Goal: Unclear

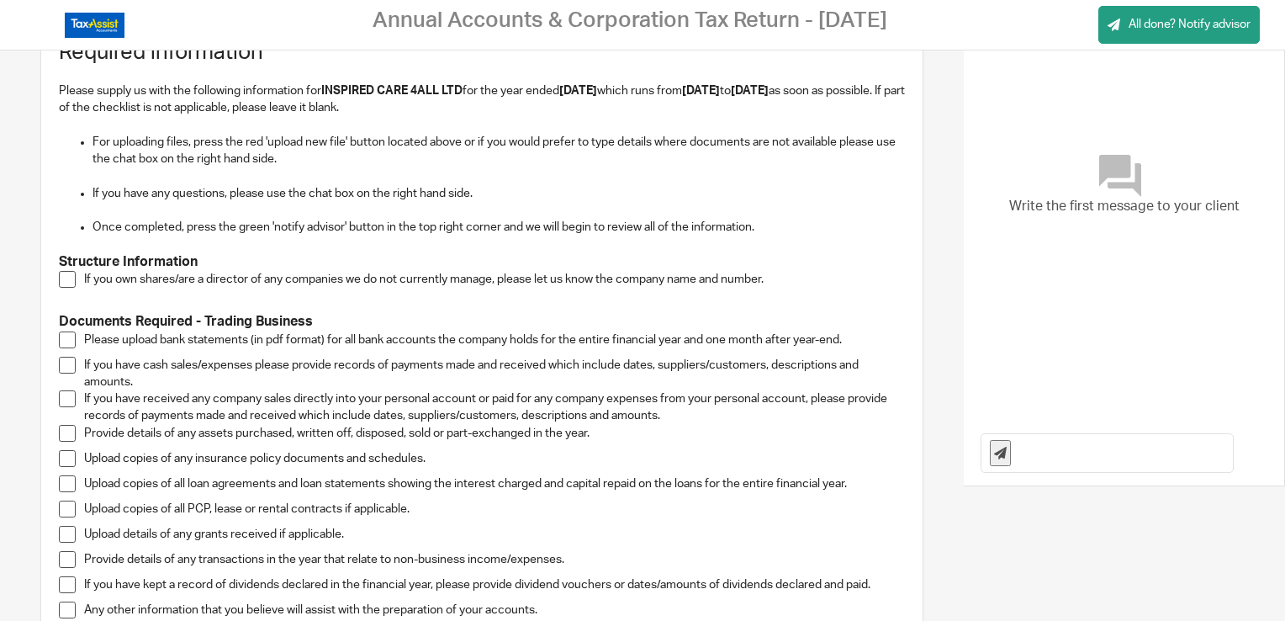
scroll to position [140, 0]
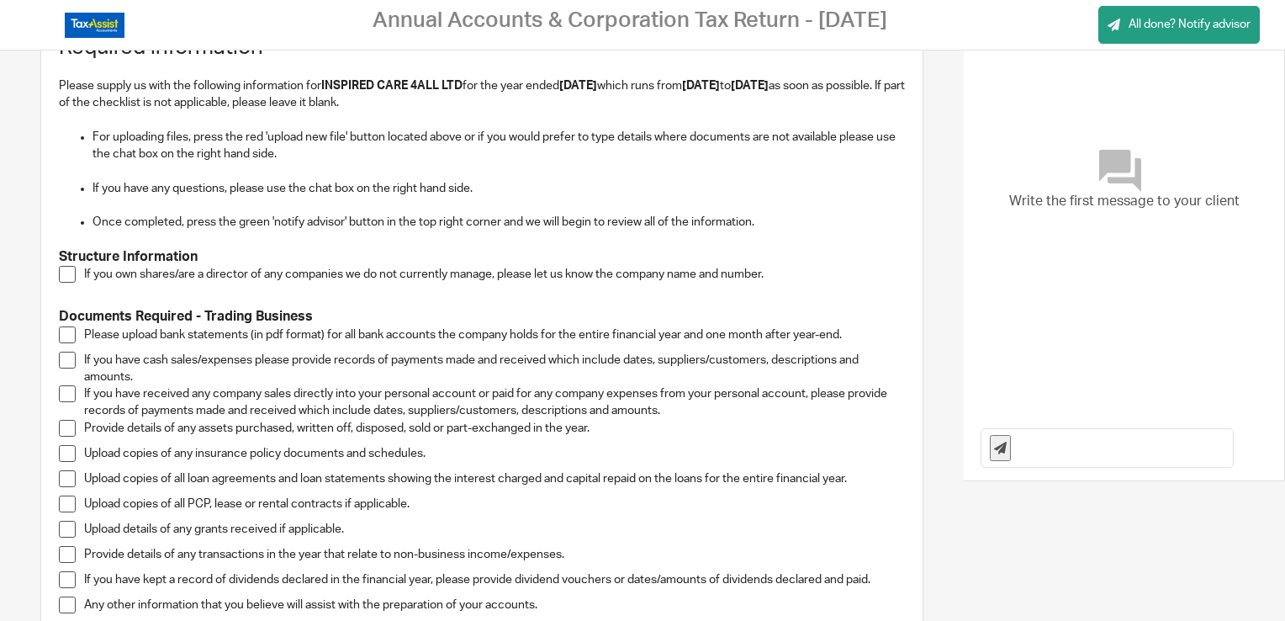
click at [67, 268] on span at bounding box center [67, 274] width 17 height 17
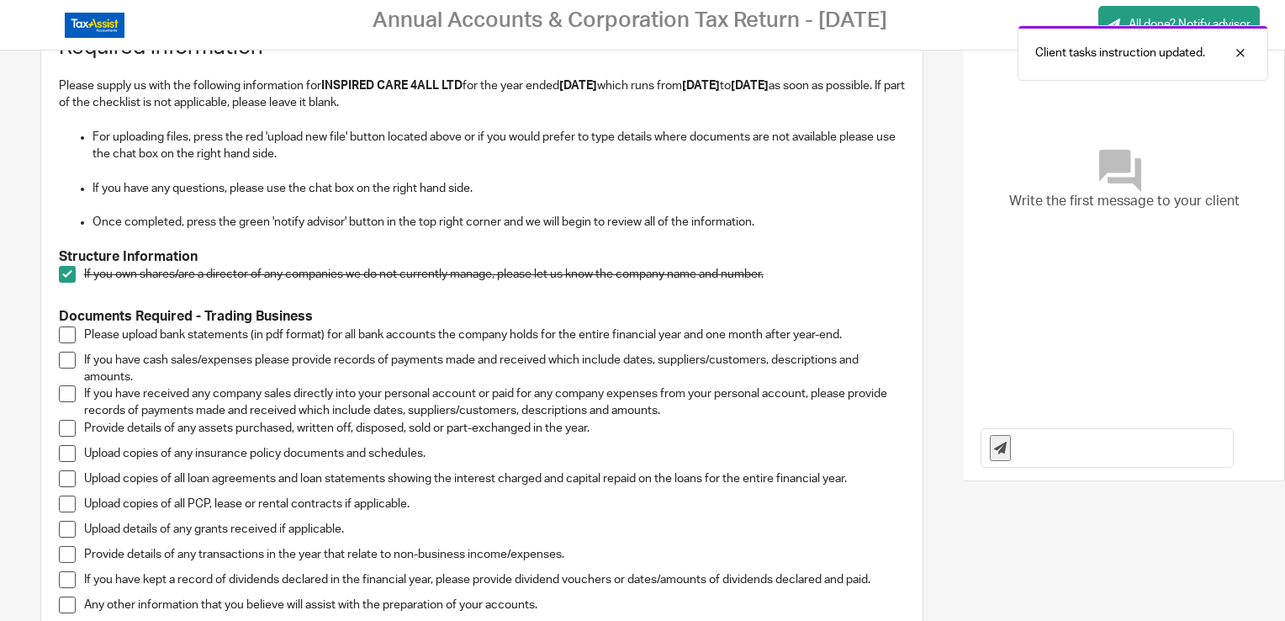
click at [67, 268] on span at bounding box center [67, 274] width 17 height 17
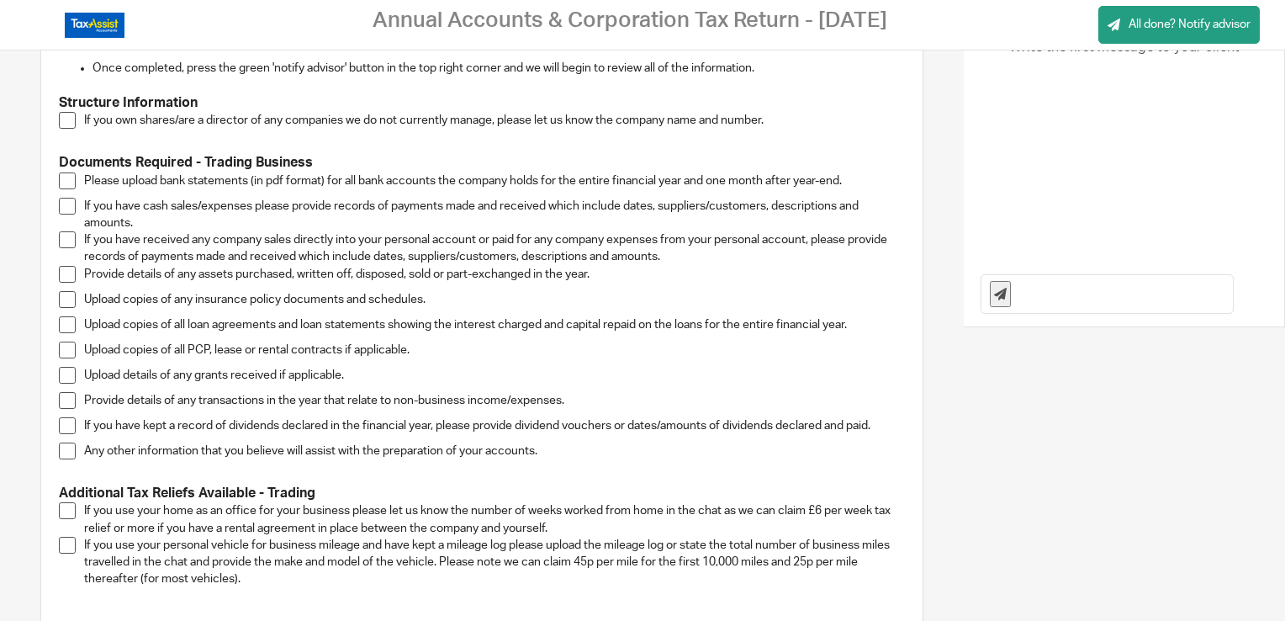
scroll to position [298, 0]
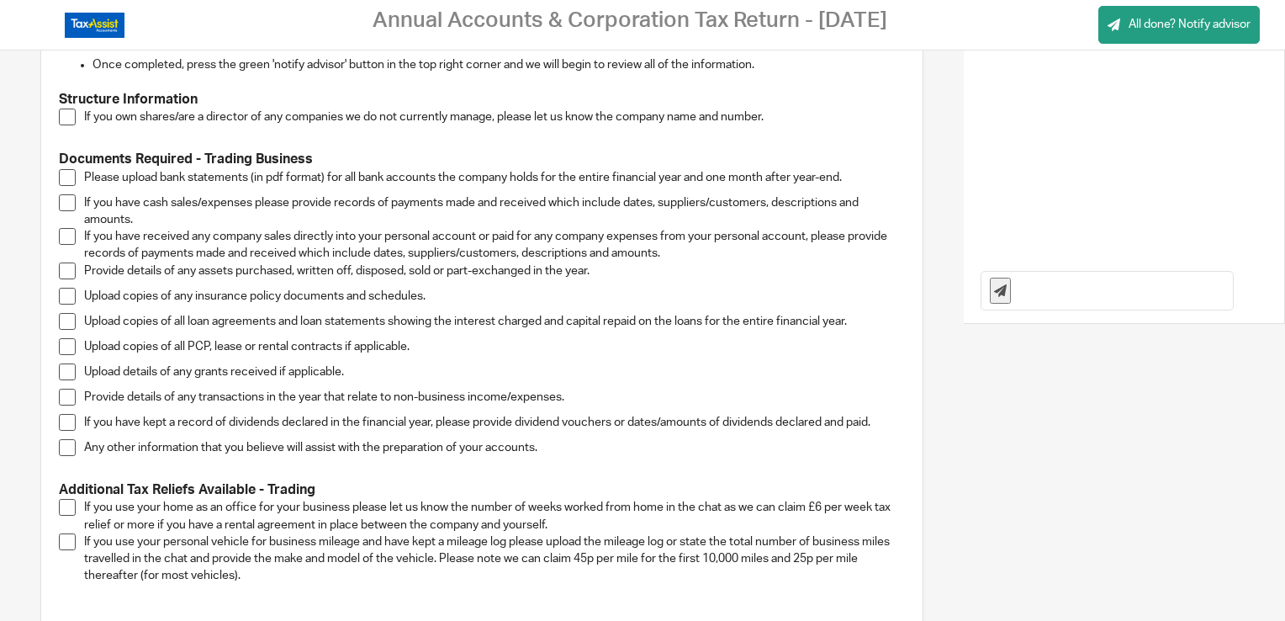
click at [69, 504] on span at bounding box center [67, 507] width 17 height 17
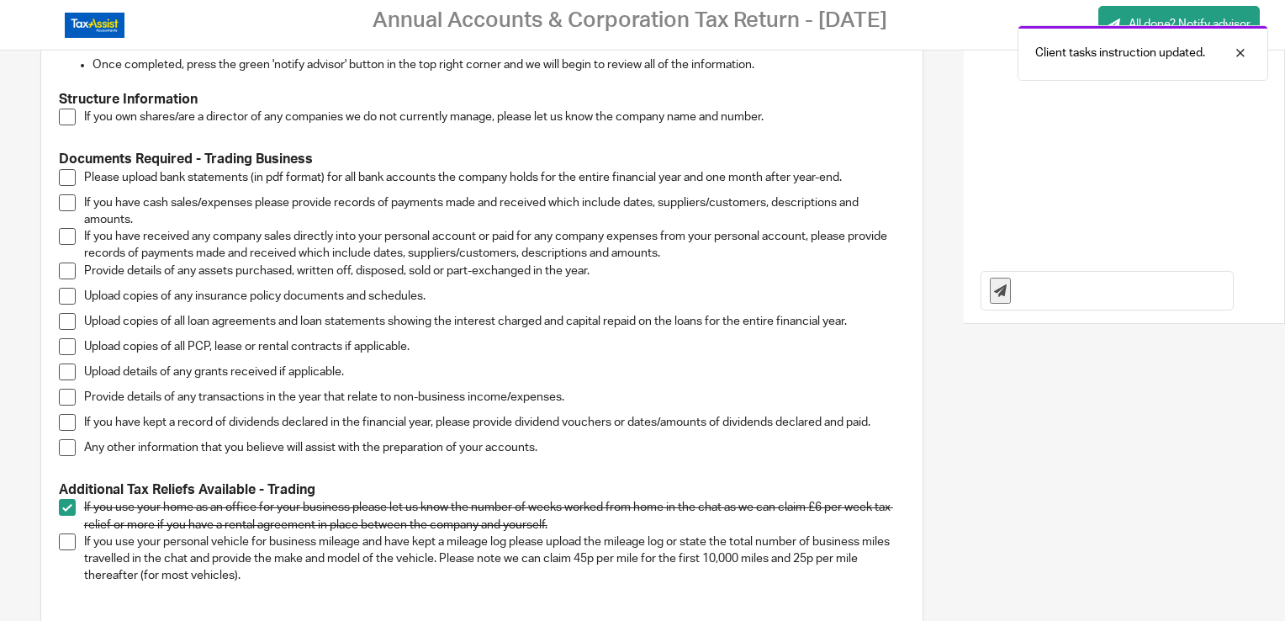
click at [66, 505] on span at bounding box center [67, 507] width 17 height 17
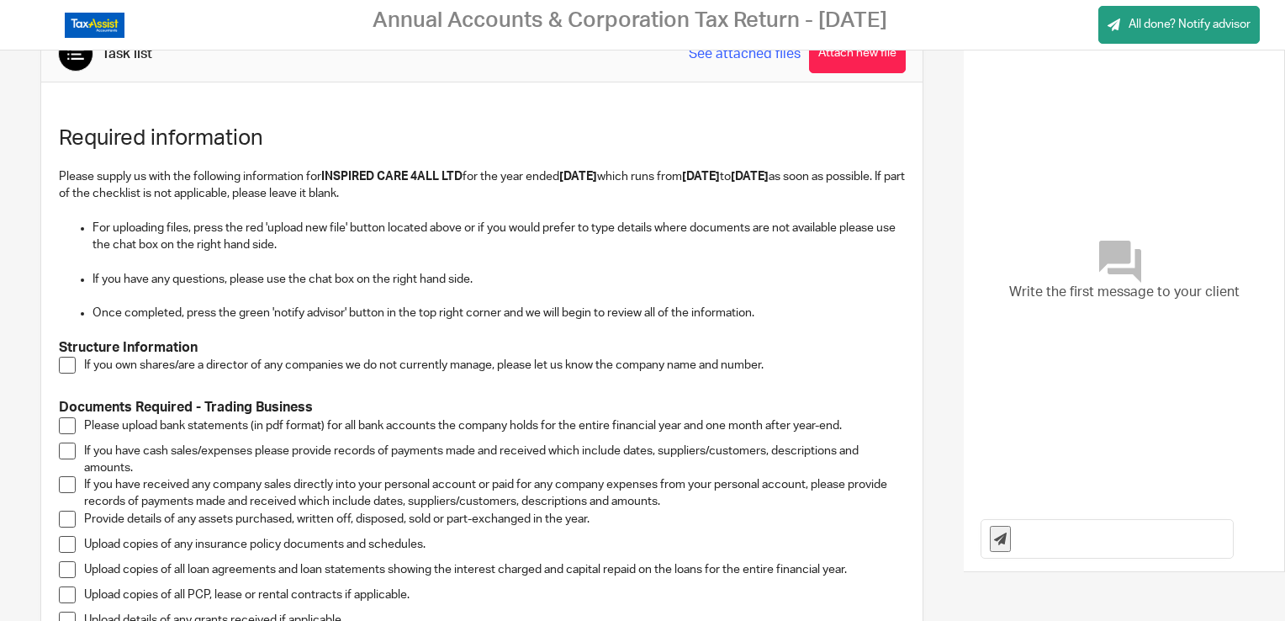
scroll to position [50, 0]
click at [70, 365] on span at bounding box center [67, 364] width 17 height 17
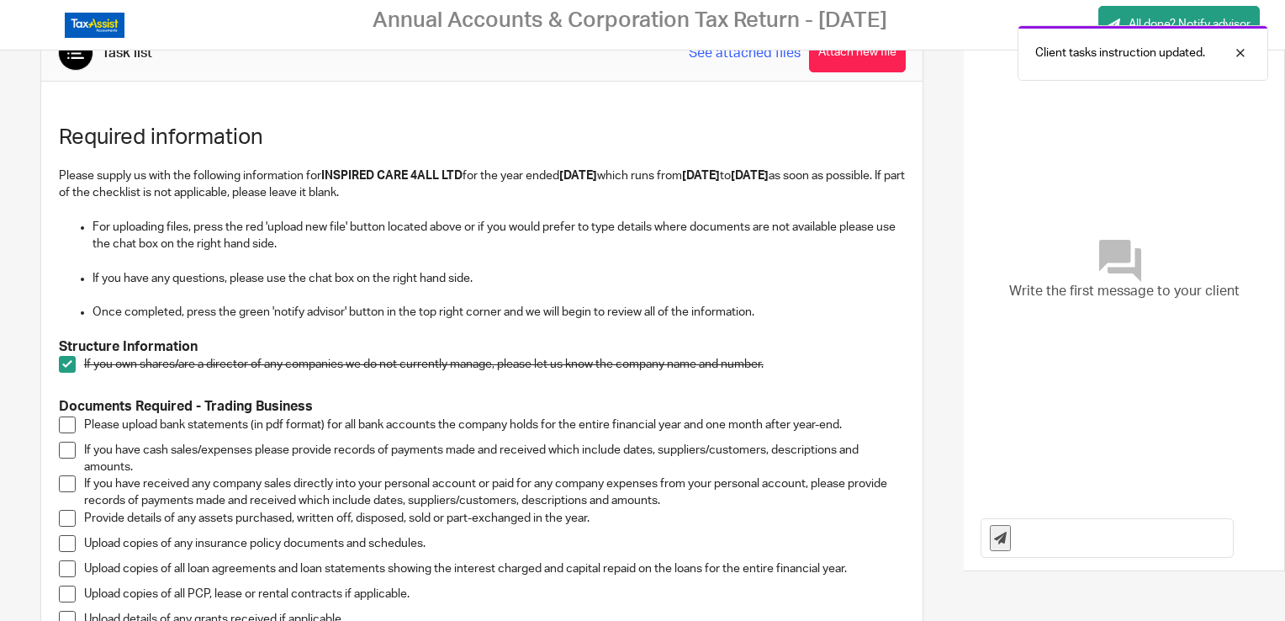
click at [70, 365] on span at bounding box center [67, 364] width 17 height 17
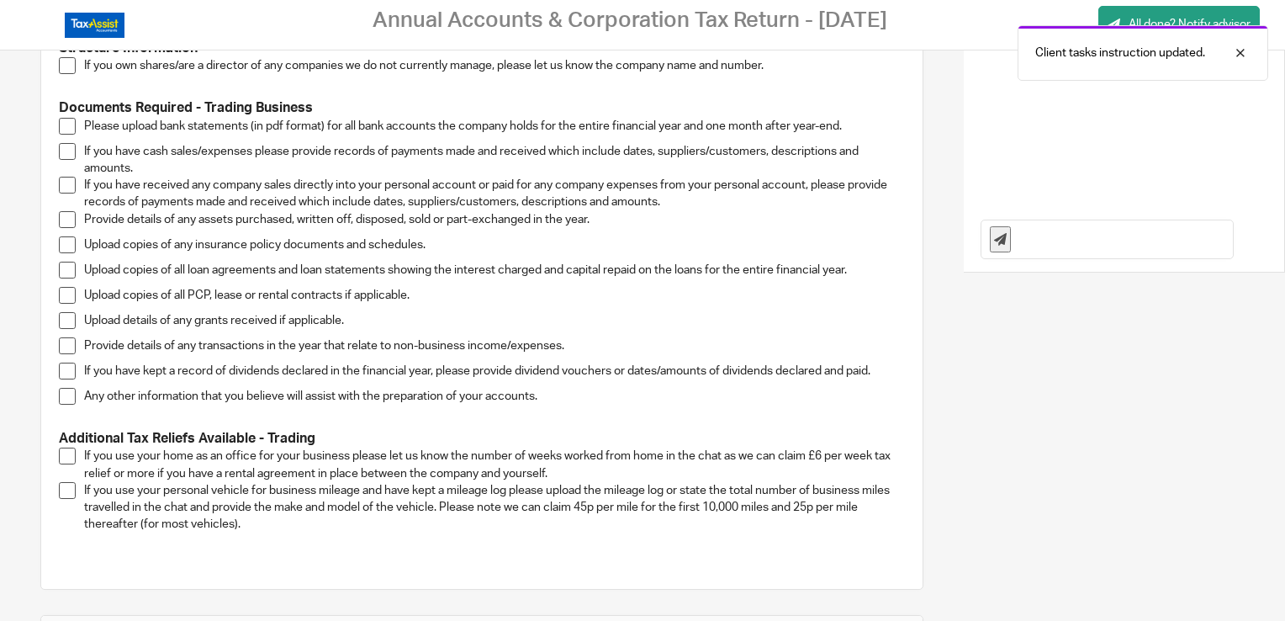
scroll to position [476, 0]
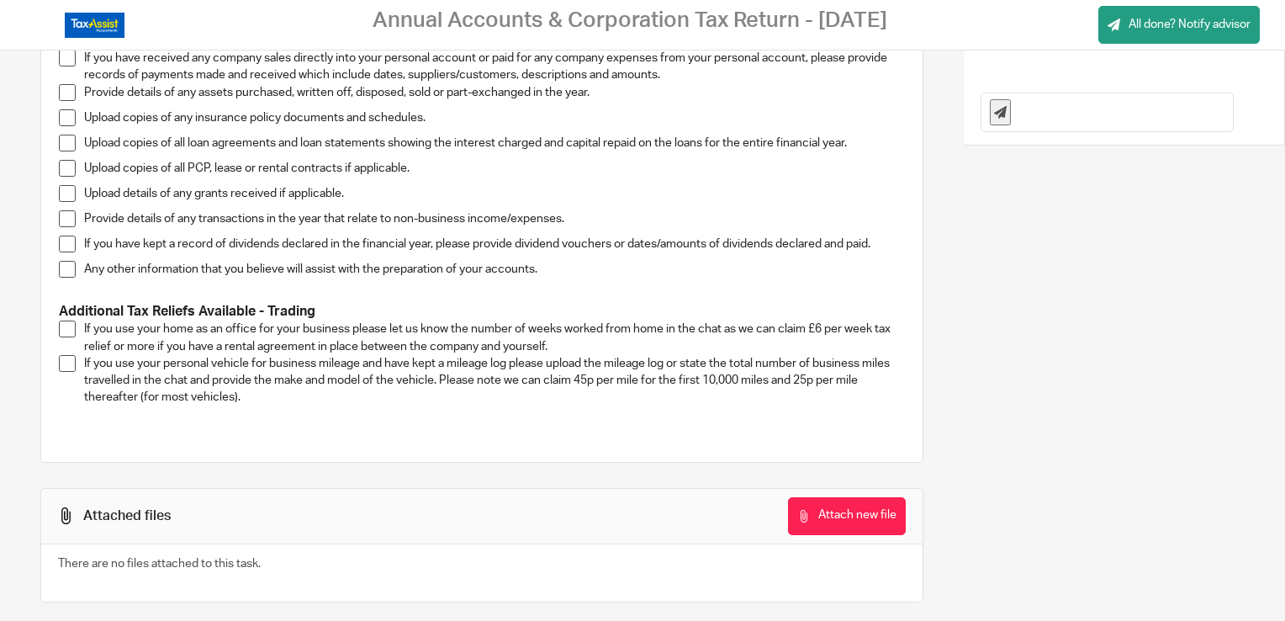
click at [70, 331] on span at bounding box center [67, 328] width 17 height 17
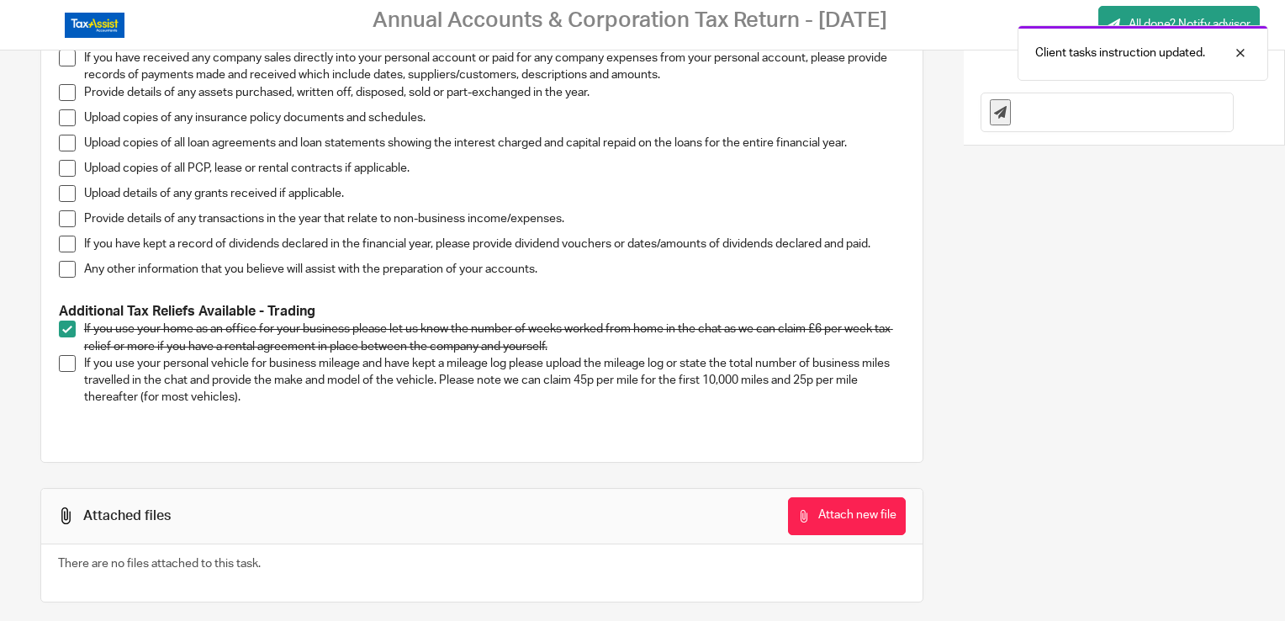
click at [70, 331] on span at bounding box center [67, 328] width 17 height 17
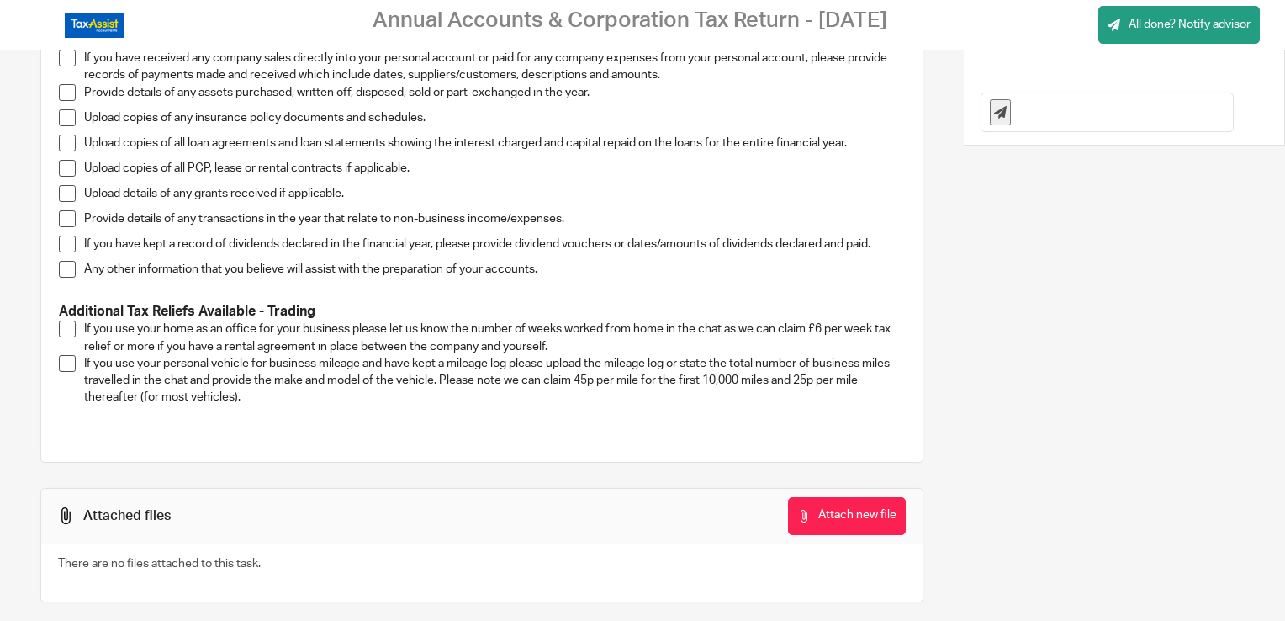
click at [70, 331] on span at bounding box center [67, 328] width 17 height 17
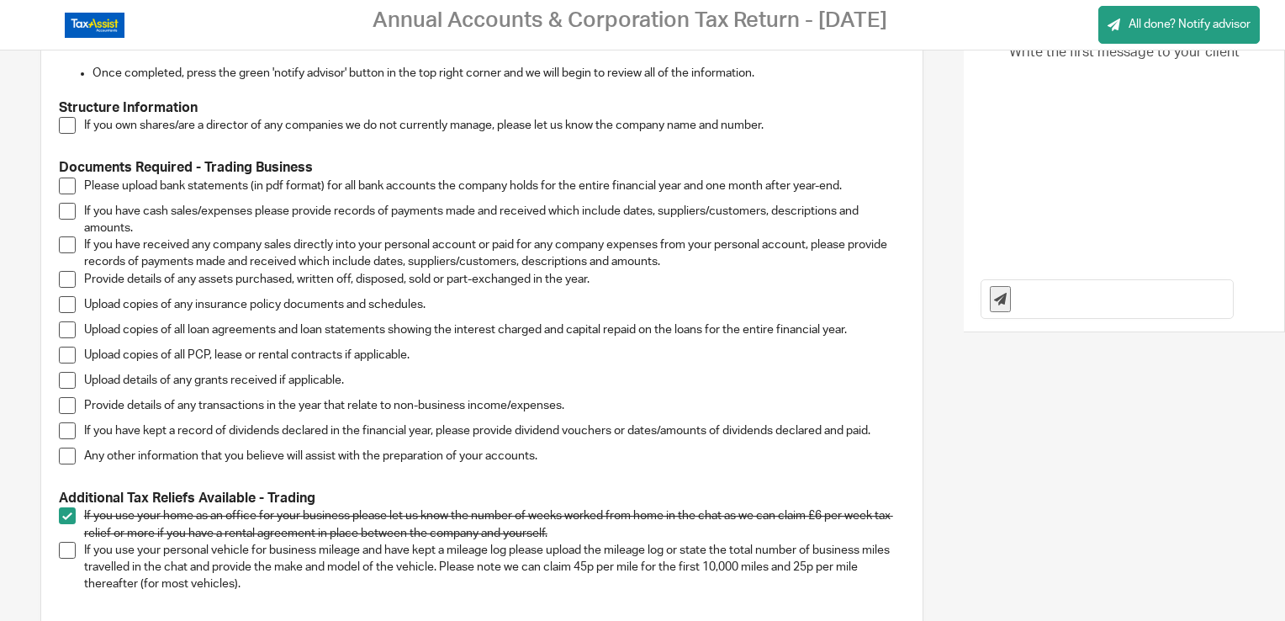
scroll to position [456, 0]
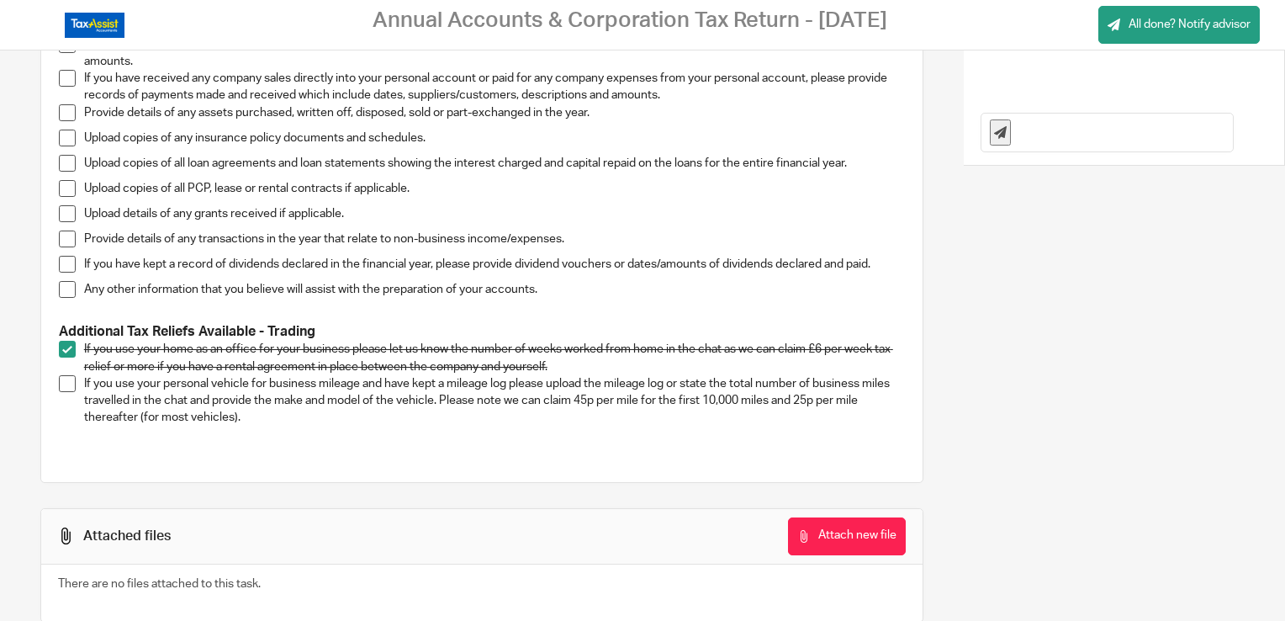
click at [1019, 132] on input "text" at bounding box center [1126, 133] width 214 height 38
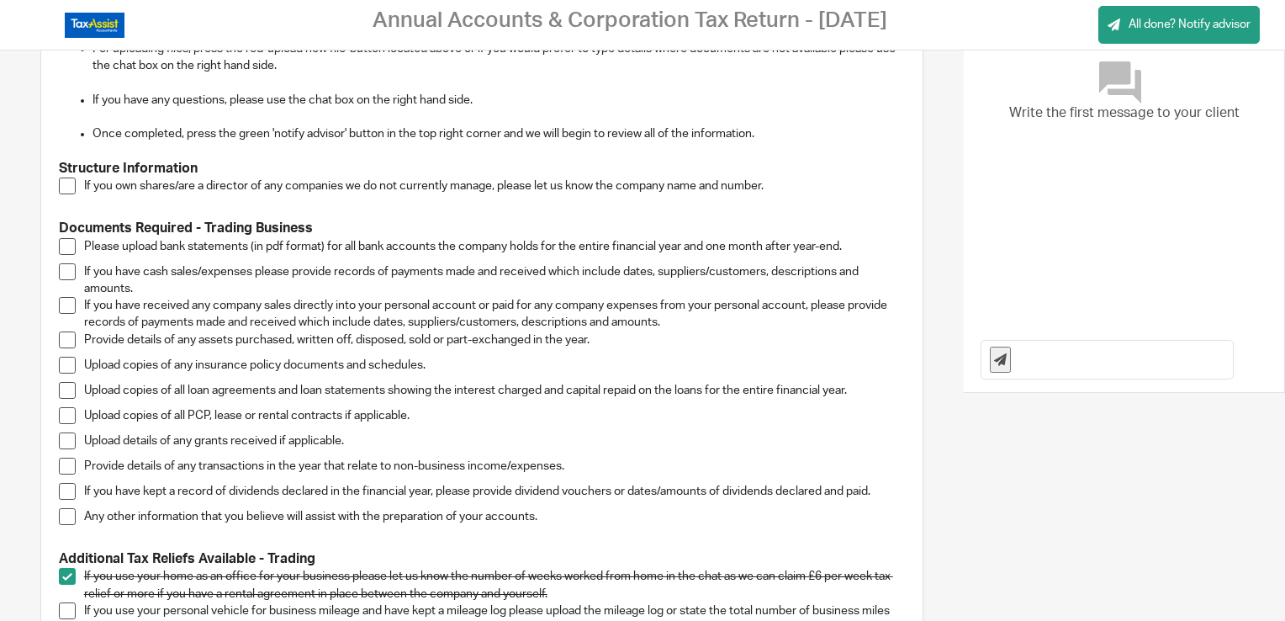
scroll to position [229, 0]
